Goal: Use online tool/utility: Use online tool/utility

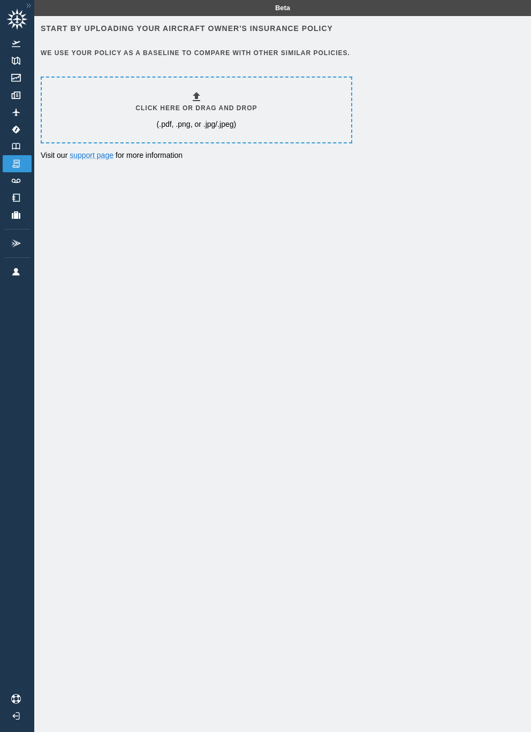
click at [97, 101] on div "Click here or drag and drop (.pdf, .png, or .jpg/.jpeg)" at bounding box center [196, 110] width 309 height 65
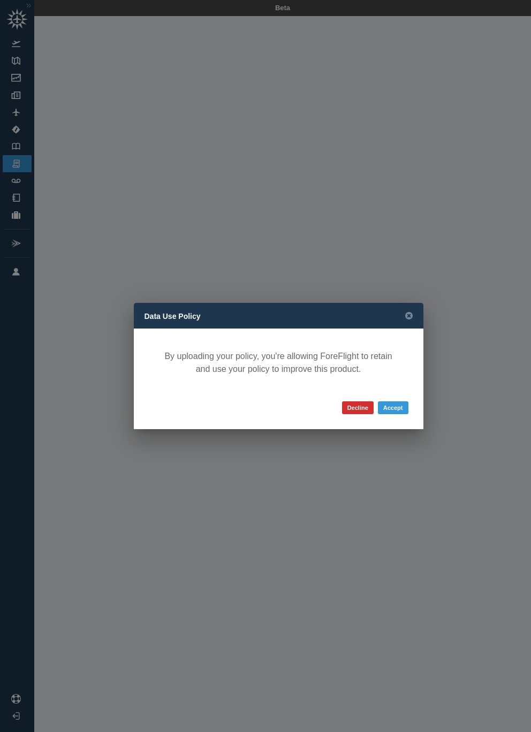
click at [400, 402] on button "Accept" at bounding box center [393, 407] width 31 height 13
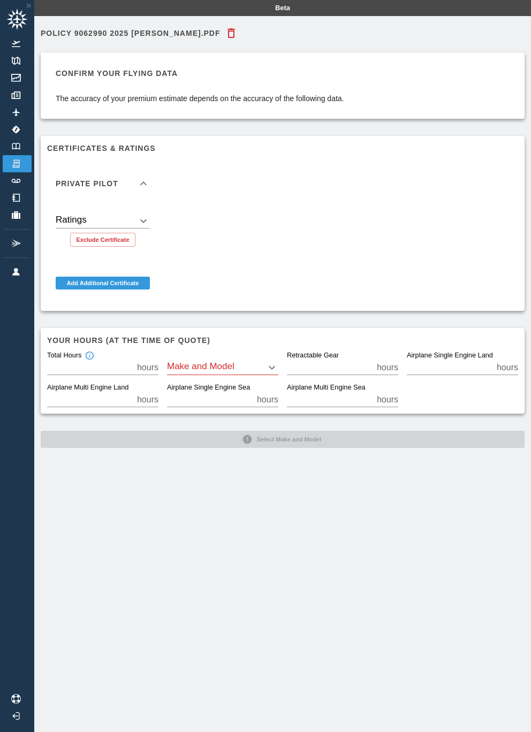
click at [274, 371] on body "Beta Policy 9062990 2025 [PERSON_NAME].pdf Confirm your flying data The accurac…" at bounding box center [265, 366] width 531 height 732
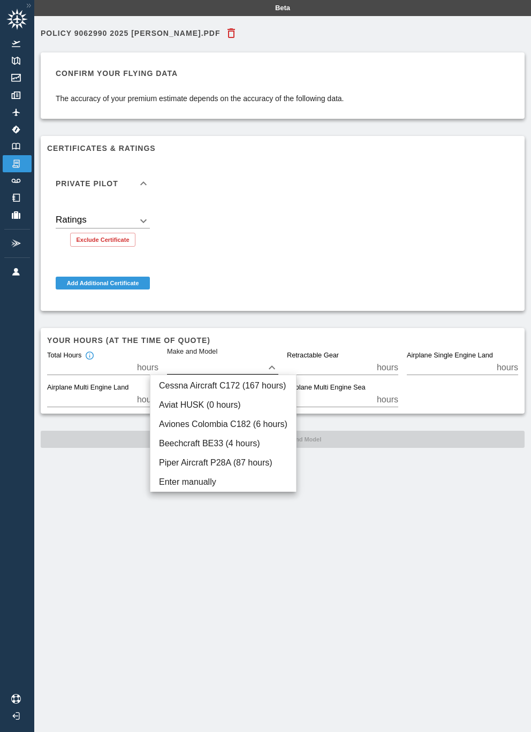
click at [267, 388] on li "Cessna Aircraft C172 (167 hours)" at bounding box center [223, 385] width 146 height 19
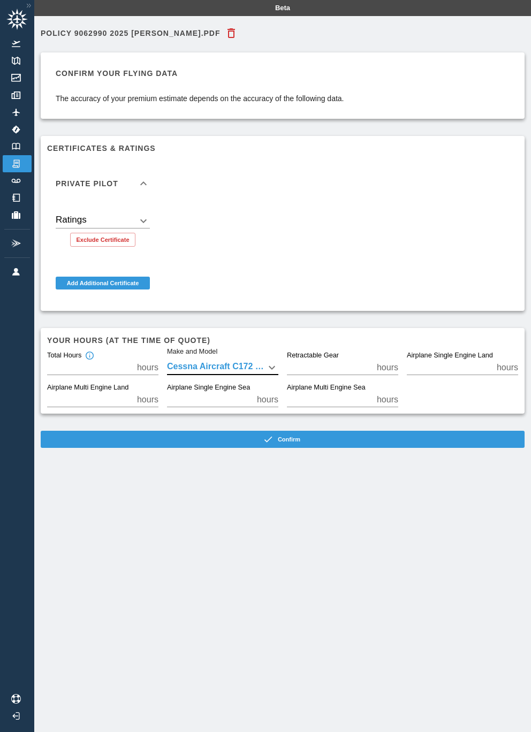
type input "****"
click at [268, 371] on body "Beta Policy 9062990 2025 [PERSON_NAME].pdf Confirm your flying data The accurac…" at bounding box center [265, 366] width 531 height 732
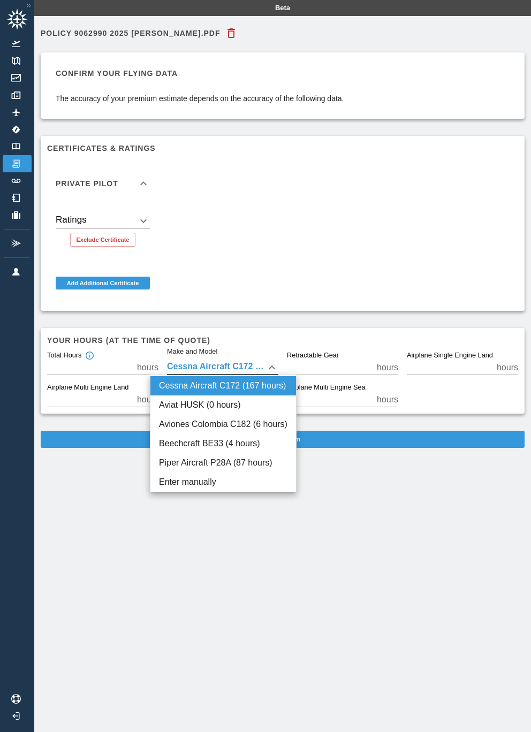
click at [353, 537] on div at bounding box center [265, 366] width 531 height 732
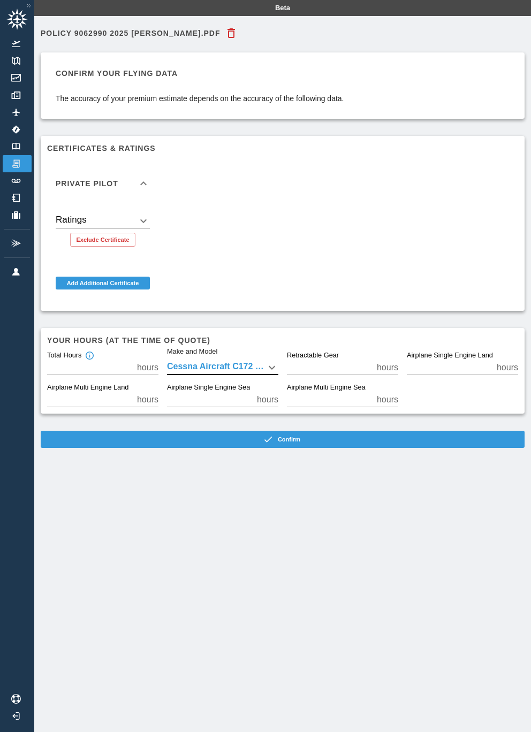
click at [376, 441] on button "Confirm" at bounding box center [283, 439] width 484 height 17
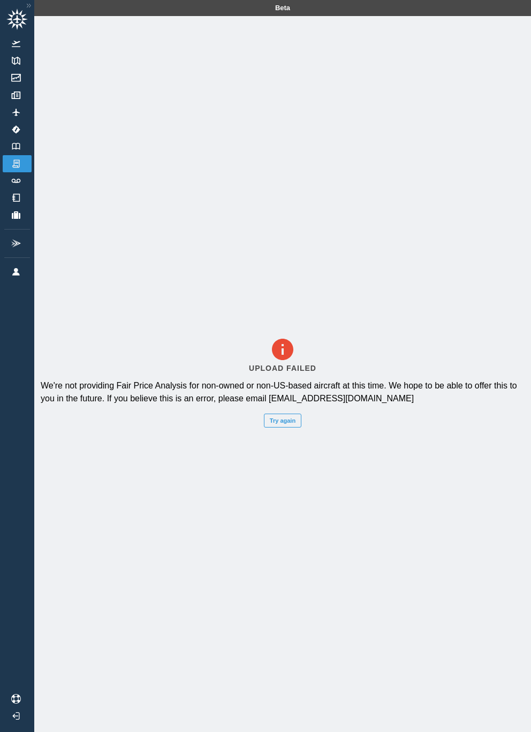
click at [274, 428] on button "Try again" at bounding box center [282, 421] width 37 height 14
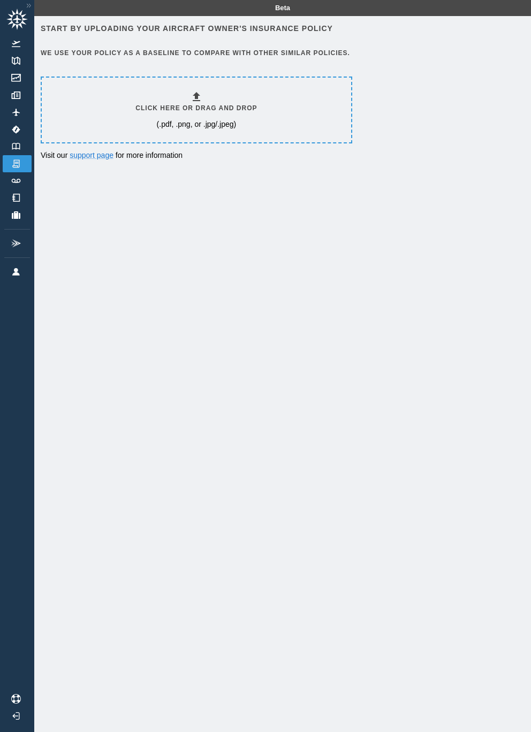
click at [84, 105] on div "Click here or drag and drop (.pdf, .png, or .jpg/.jpeg)" at bounding box center [196, 110] width 309 height 65
click at [101, 1] on div "Beta" at bounding box center [282, 8] width 497 height 16
